Goal: Check status

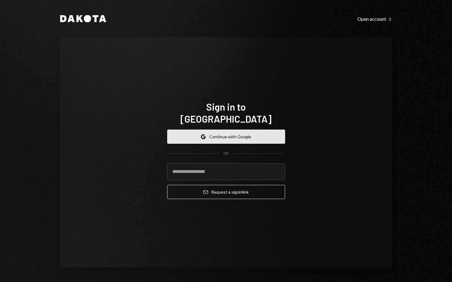
click at [235, 130] on button "Google Continue with Google" at bounding box center [226, 137] width 118 height 14
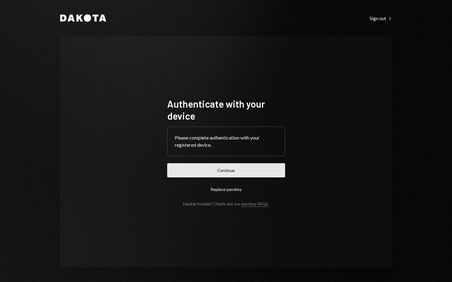
click at [235, 173] on button "Continue" at bounding box center [226, 170] width 118 height 14
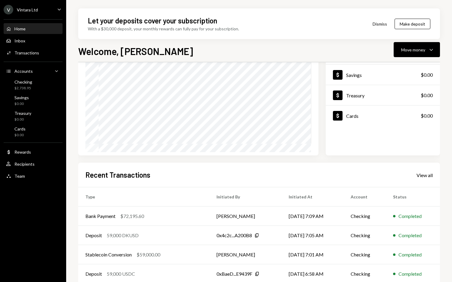
scroll to position [80, 0]
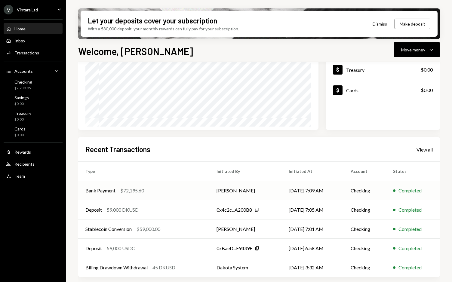
click at [153, 189] on div "Bank Payment $72,195.60" at bounding box center [143, 190] width 117 height 7
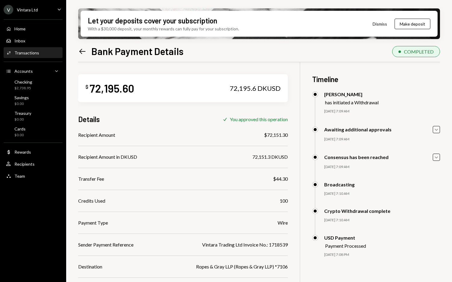
scroll to position [62, 0]
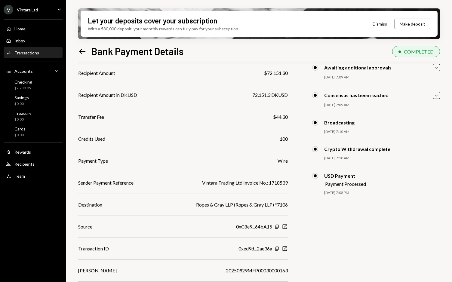
click at [276, 184] on div "Vintara Trading Ltd Invoice No.: 1718539" at bounding box center [245, 182] width 86 height 7
copy div "1718539"
drag, startPoint x: 264, startPoint y: 73, endPoint x: 292, endPoint y: 73, distance: 28.6
click at [292, 73] on div "$ 72,195.60 72,195.6 DKUSD Details Check You approved this operation Recipient …" at bounding box center [259, 148] width 362 height 296
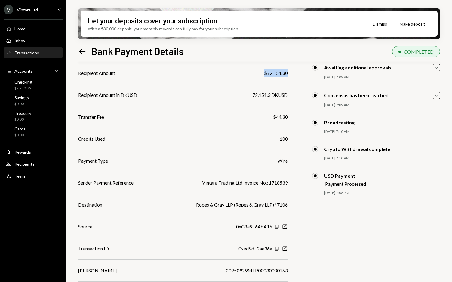
copy div "$72,151.30"
